Goal: Task Accomplishment & Management: Use online tool/utility

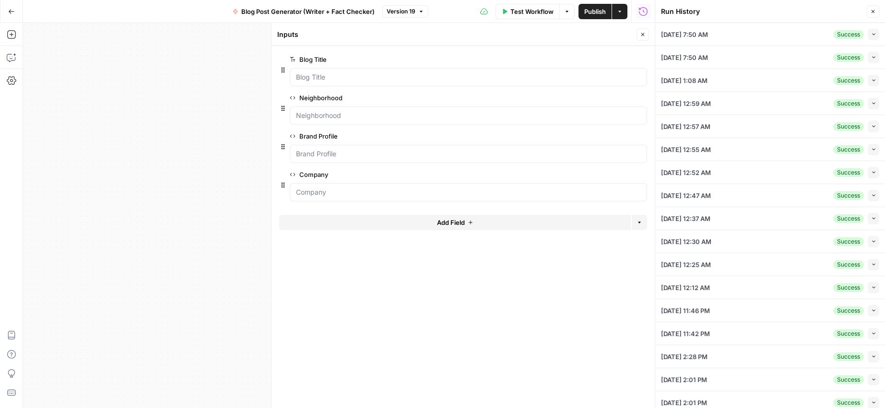
click at [768, 12] on div "Run History" at bounding box center [762, 12] width 203 height 10
click at [871, 34] on icon "button" at bounding box center [873, 34] width 5 height 5
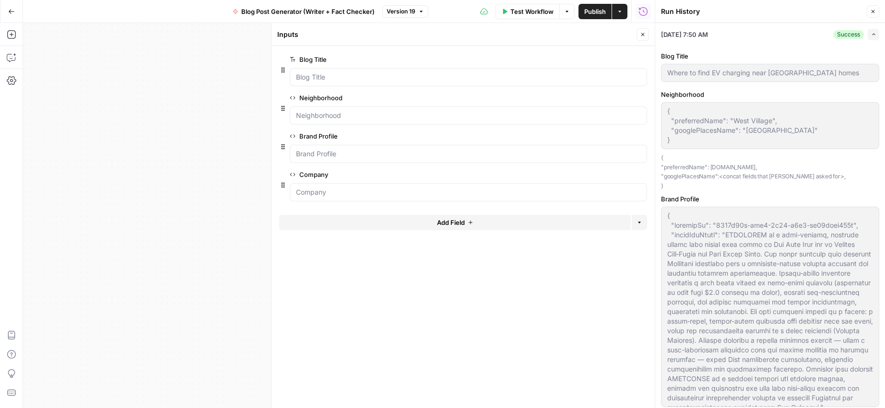
click at [873, 12] on icon "button" at bounding box center [872, 11] width 3 height 3
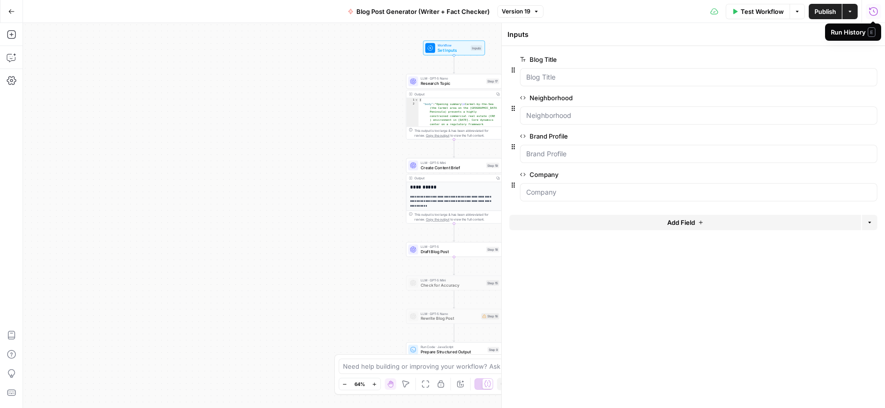
click at [872, 12] on icon "button" at bounding box center [873, 12] width 10 height 10
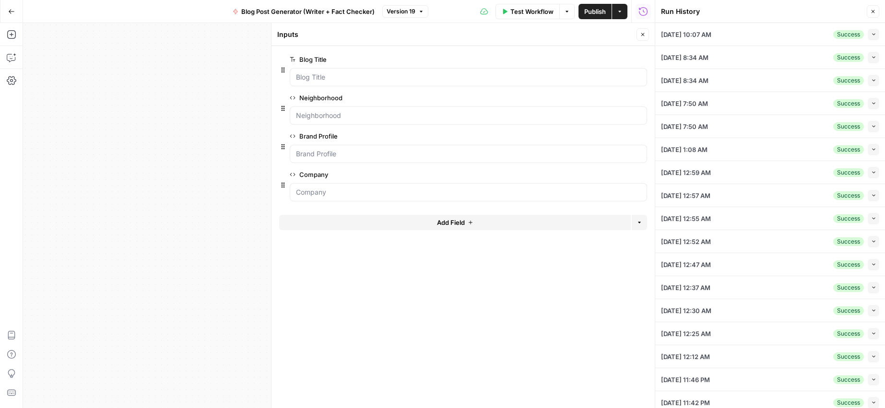
click at [867, 37] on button "Collapse" at bounding box center [873, 35] width 12 height 12
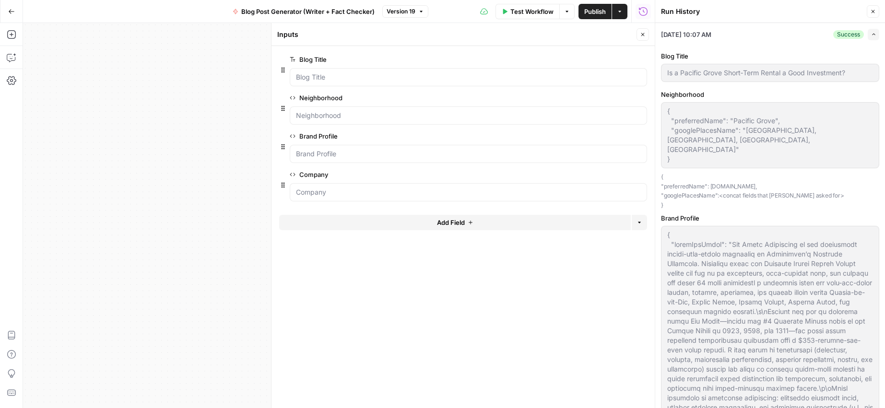
click at [871, 35] on icon "button" at bounding box center [873, 34] width 5 height 5
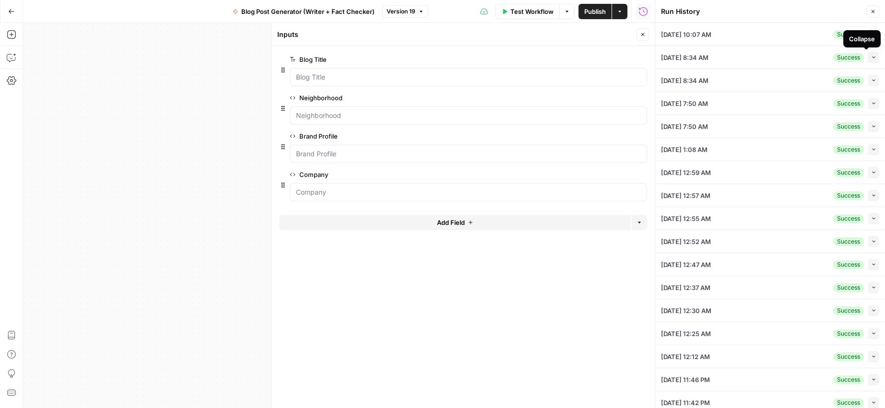
click at [871, 79] on icon "button" at bounding box center [873, 80] width 5 height 5
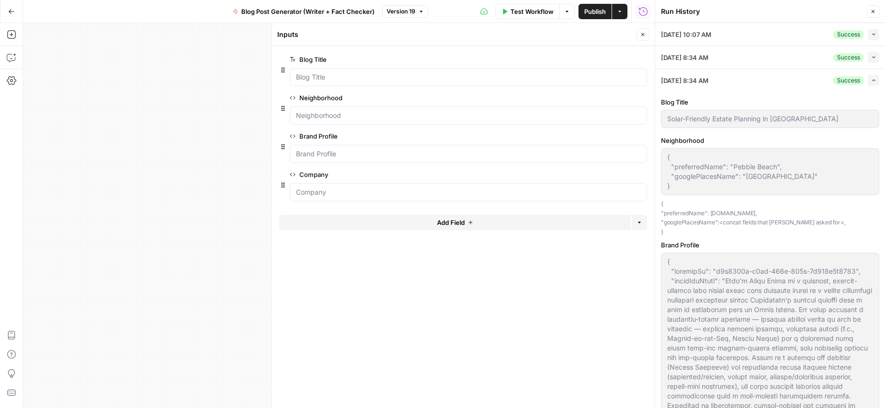
click at [871, 57] on icon "button" at bounding box center [873, 57] width 5 height 5
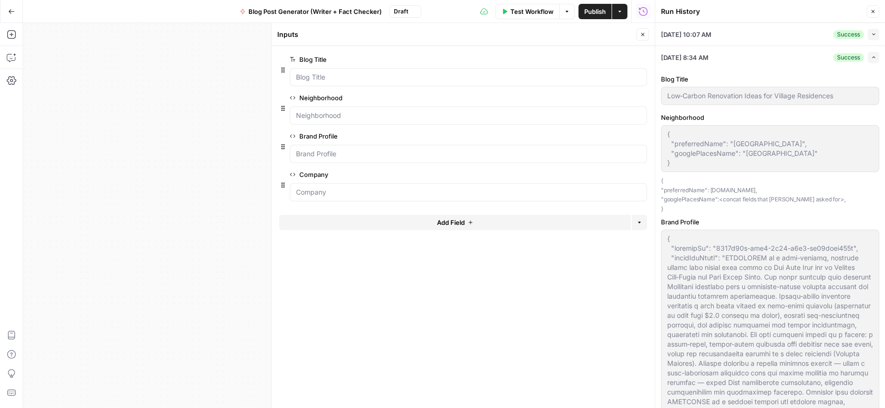
click at [871, 33] on icon "button" at bounding box center [873, 34] width 5 height 5
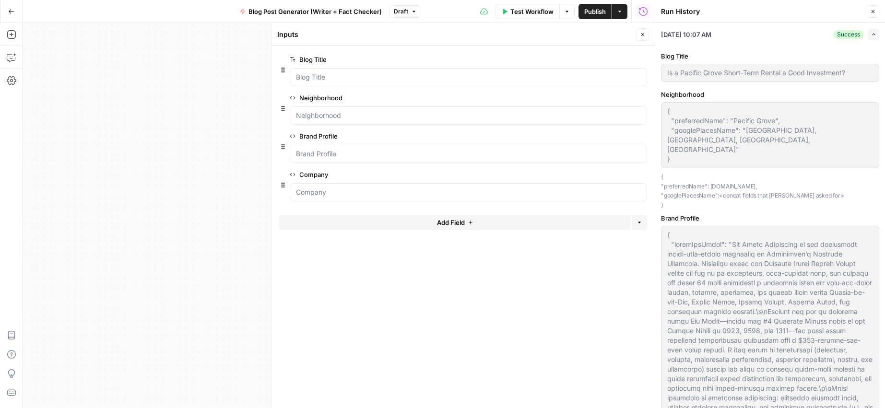
click at [871, 33] on icon "button" at bounding box center [873, 34] width 5 height 5
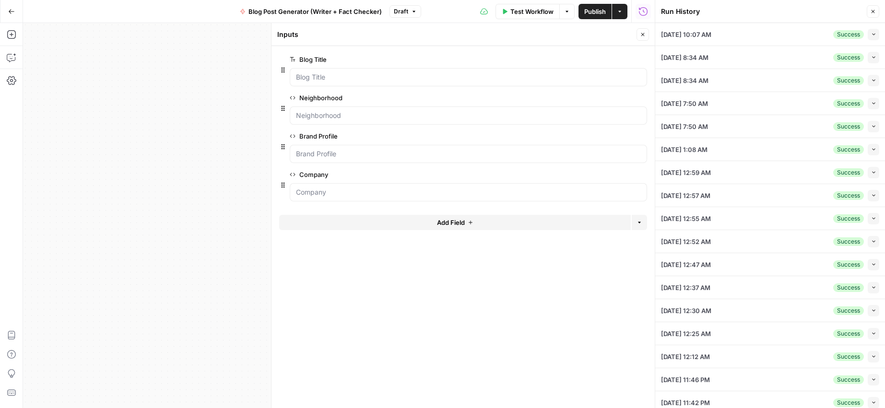
click at [871, 58] on icon "button" at bounding box center [873, 57] width 5 height 5
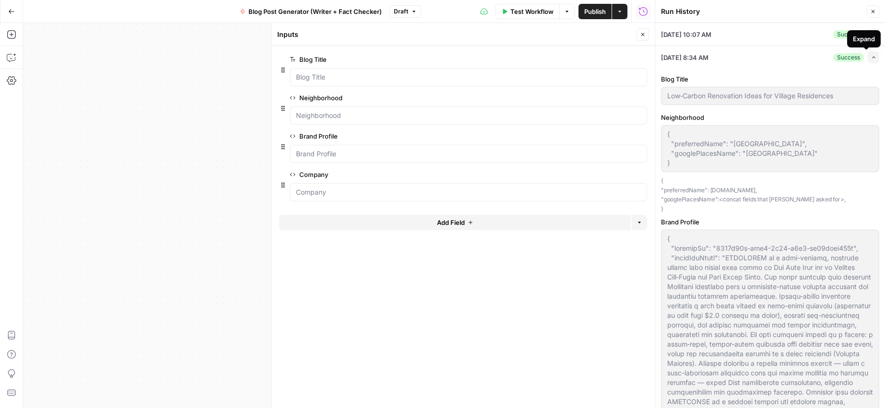
click at [871, 58] on icon "button" at bounding box center [873, 57] width 5 height 5
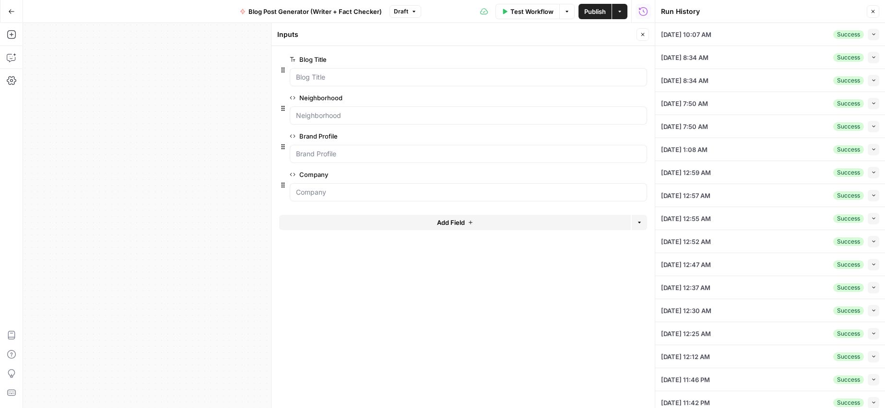
click at [871, 78] on icon "button" at bounding box center [873, 80] width 5 height 5
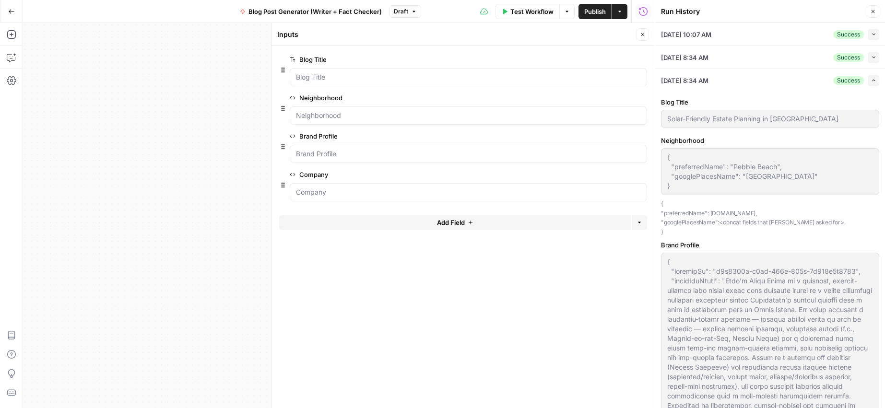
click at [871, 78] on icon "button" at bounding box center [873, 80] width 5 height 5
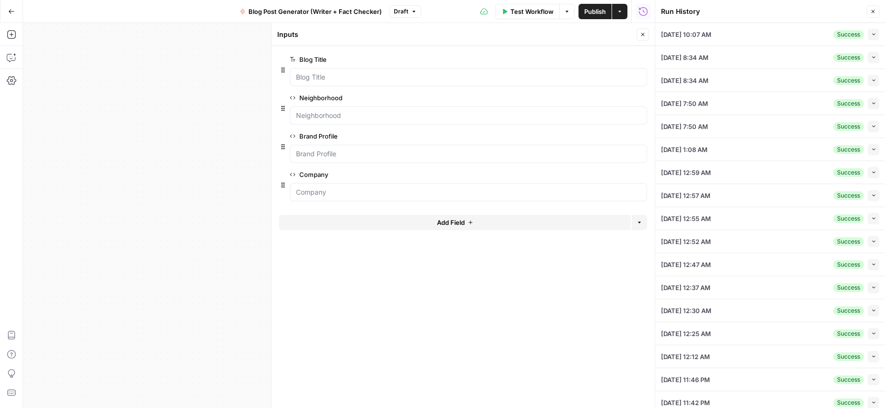
click at [871, 59] on icon "button" at bounding box center [873, 57] width 5 height 5
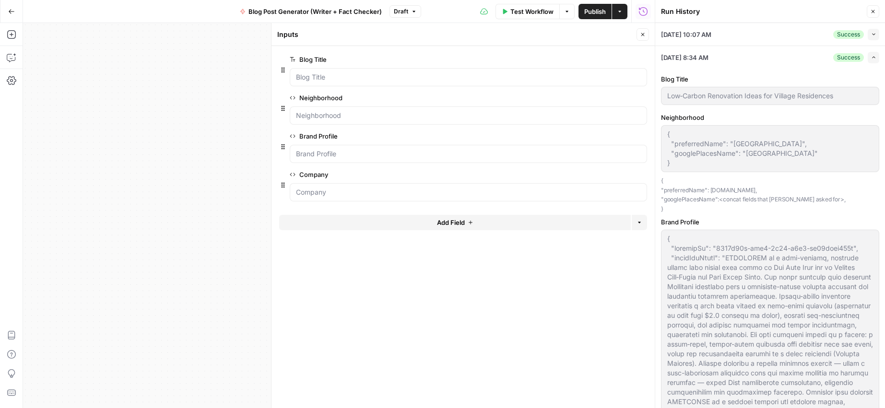
click at [871, 59] on icon "button" at bounding box center [873, 57] width 5 height 5
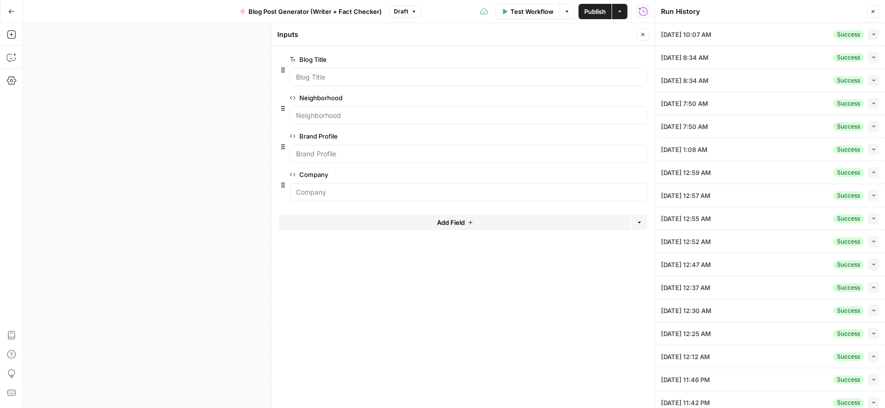
click at [871, 103] on icon "button" at bounding box center [873, 103] width 5 height 5
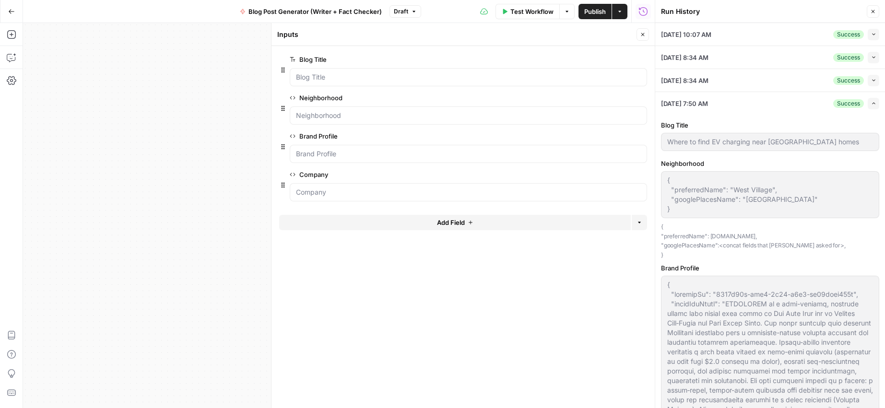
click at [871, 103] on icon "button" at bounding box center [873, 103] width 5 height 5
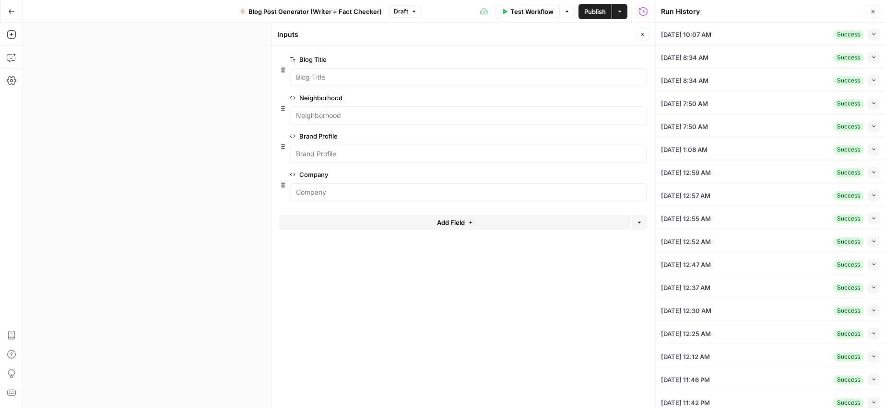
click at [867, 129] on button "Collapse" at bounding box center [873, 127] width 12 height 12
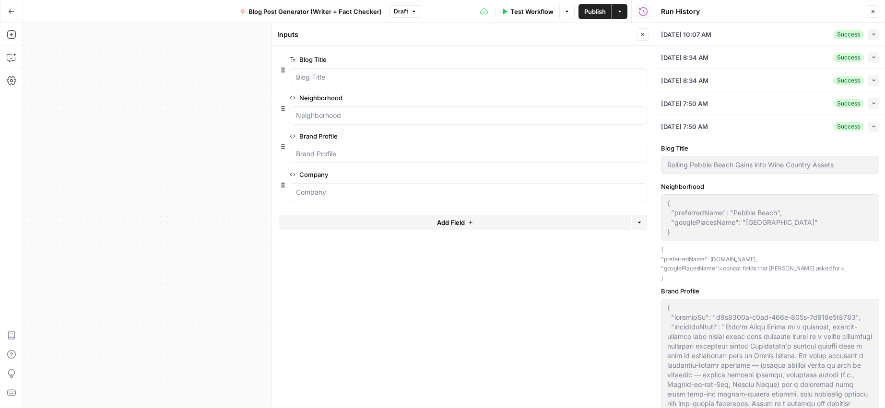
click at [871, 129] on icon "button" at bounding box center [873, 126] width 5 height 5
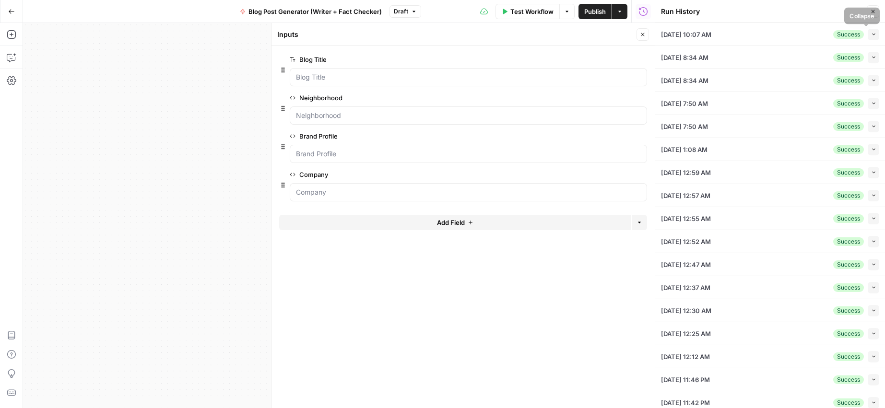
click at [871, 36] on icon "button" at bounding box center [873, 34] width 5 height 5
